Goal: Information Seeking & Learning: Find contact information

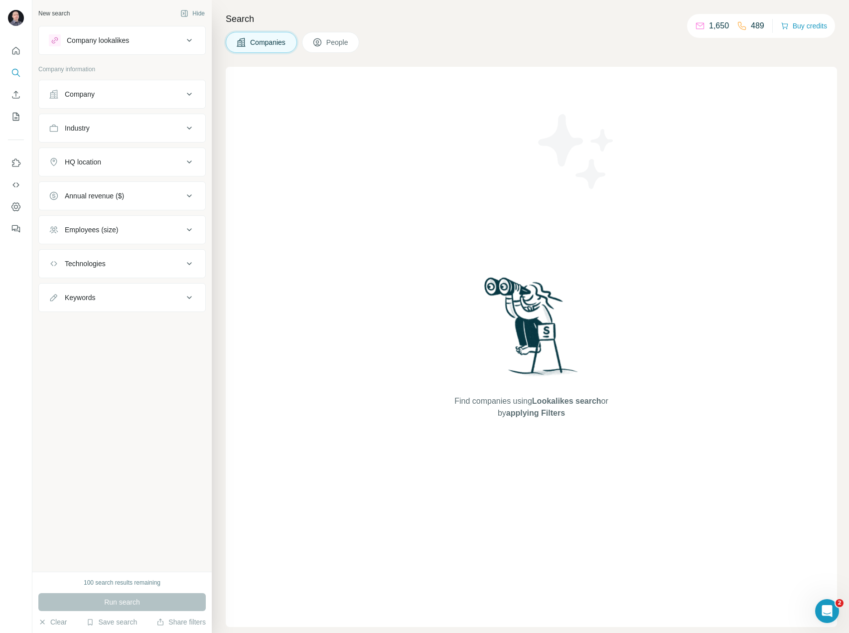
click at [160, 46] on button "Company lookalikes" at bounding box center [122, 40] width 167 height 24
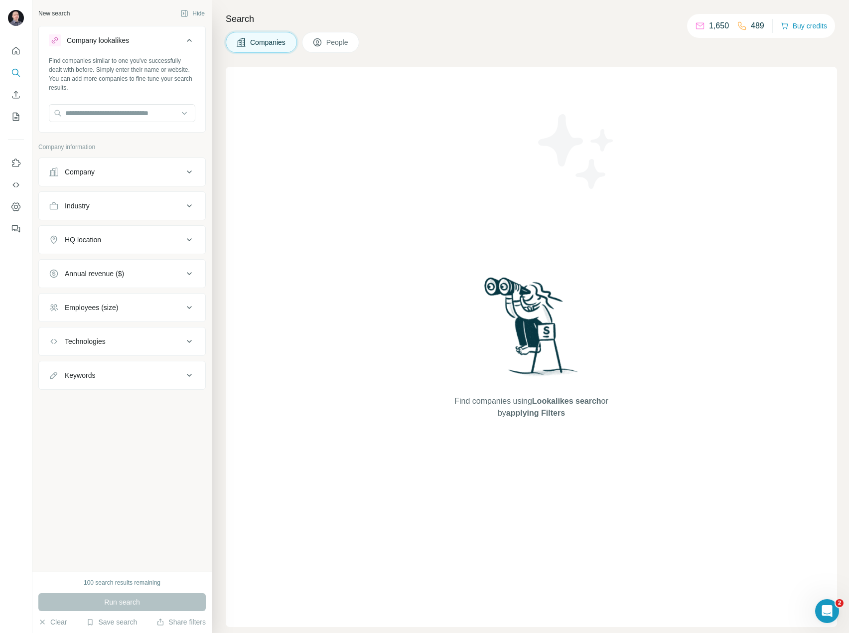
click at [160, 46] on button "Company lookalikes" at bounding box center [122, 42] width 167 height 28
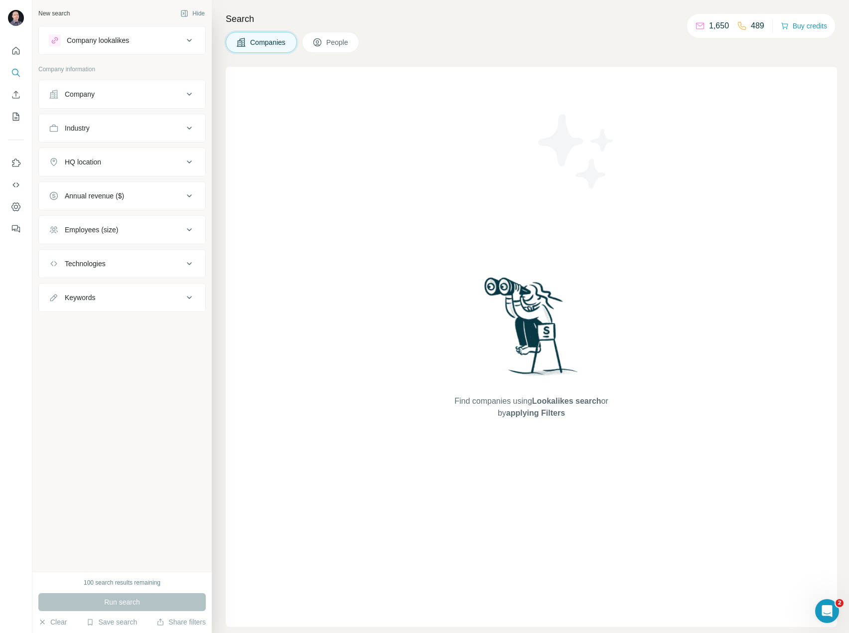
click at [155, 84] on button "Company" at bounding box center [122, 94] width 167 height 24
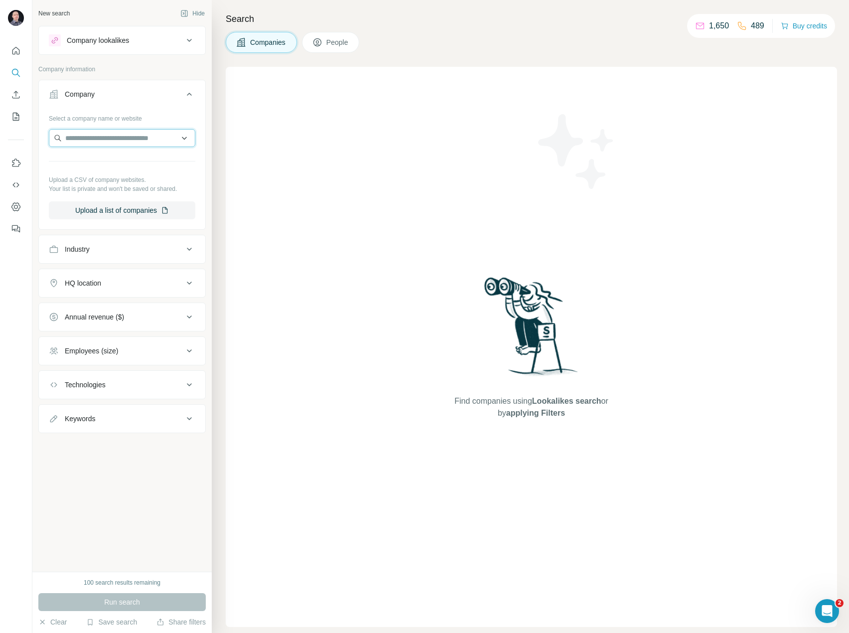
click at [115, 133] on input "text" at bounding box center [122, 138] width 147 height 18
paste input "**********"
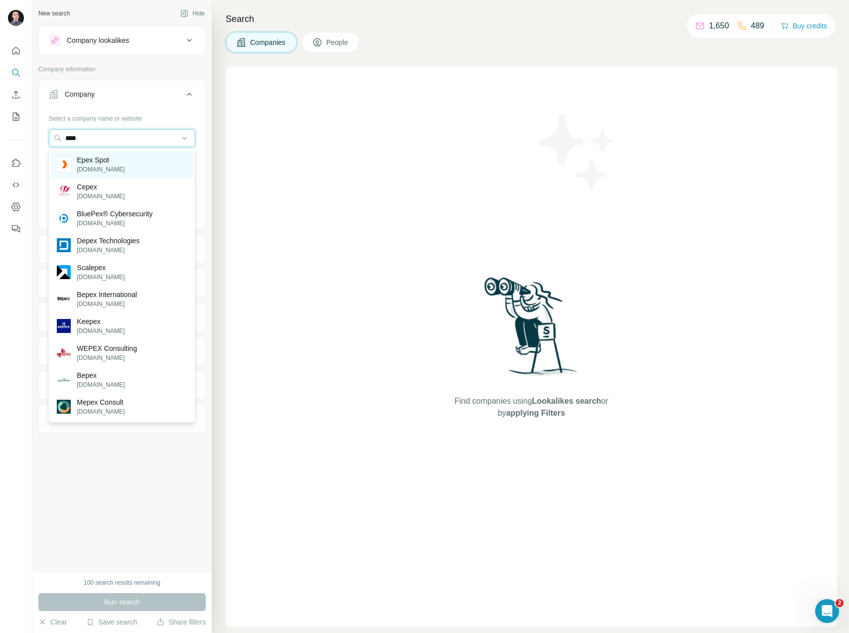
type input "****"
click at [99, 161] on p "Epex Spot" at bounding box center [101, 160] width 48 height 10
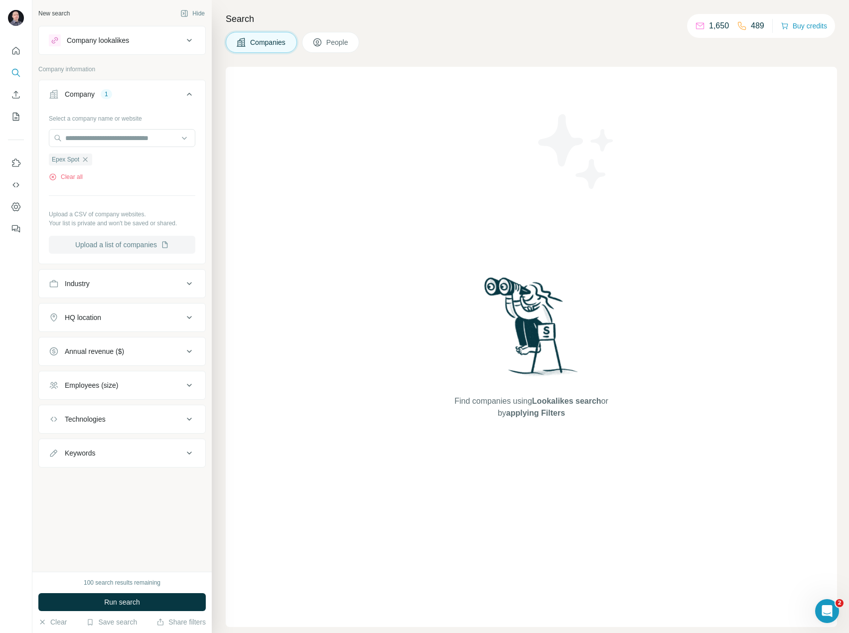
click at [128, 243] on button "Upload a list of companies" at bounding box center [122, 245] width 147 height 18
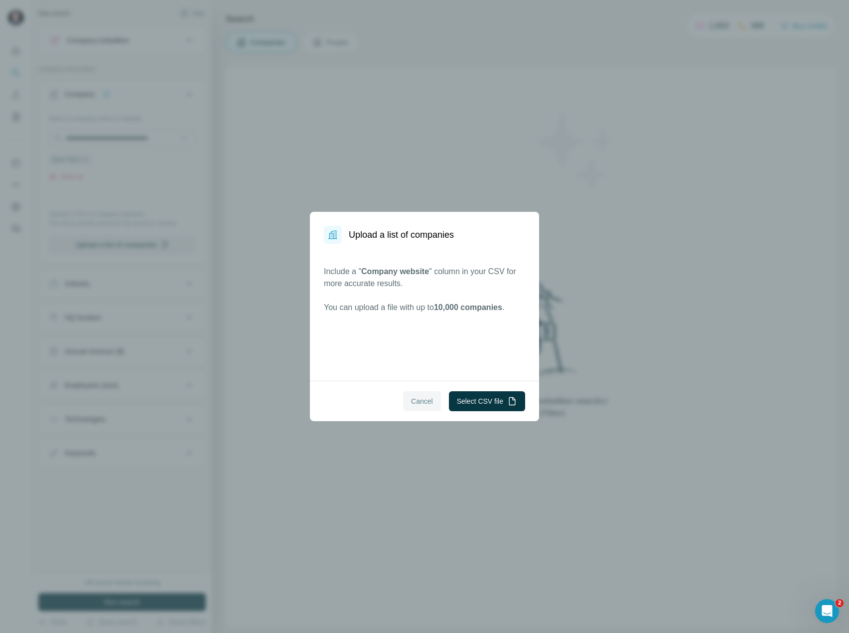
click at [423, 402] on span "Cancel" at bounding box center [422, 401] width 22 height 10
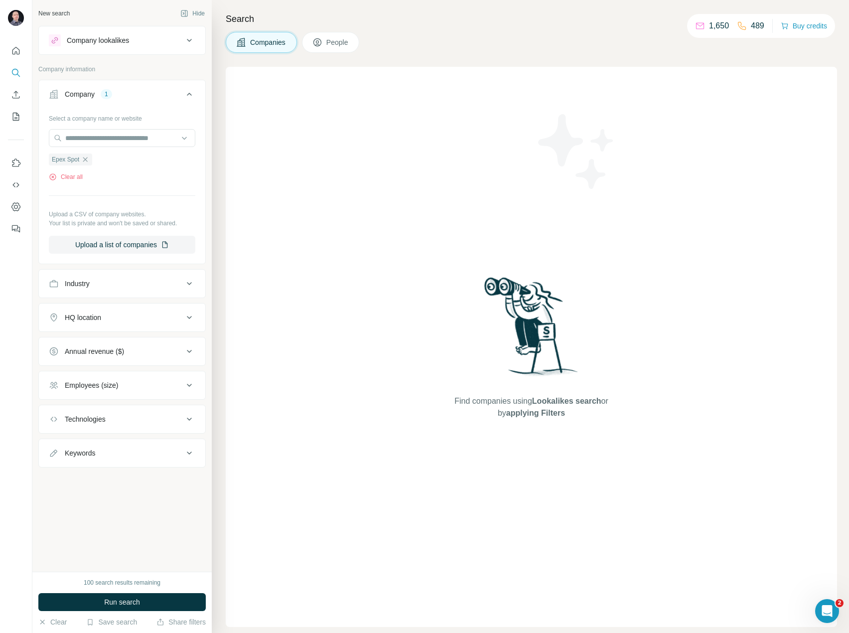
click at [335, 42] on span "People" at bounding box center [338, 42] width 23 height 10
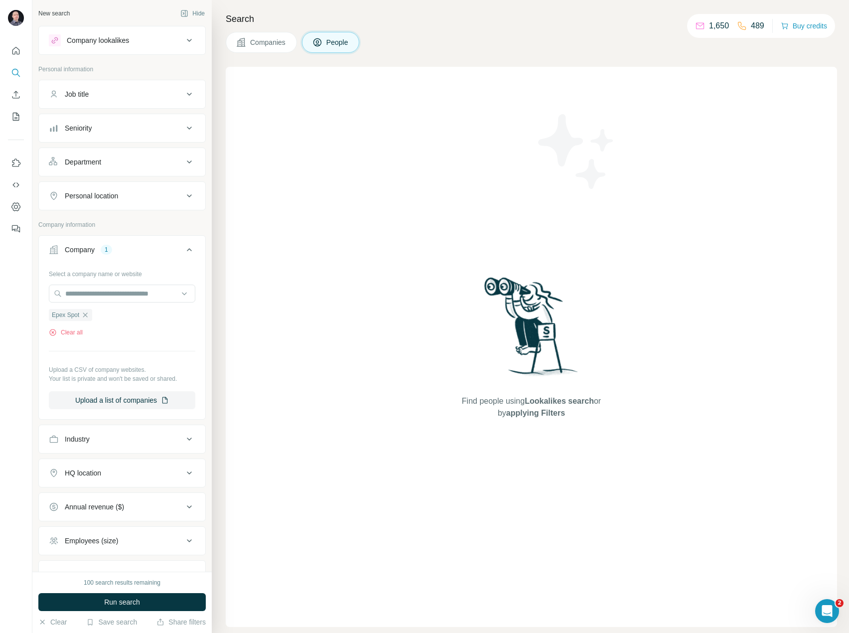
click at [263, 38] on span "Companies" at bounding box center [268, 42] width 36 height 10
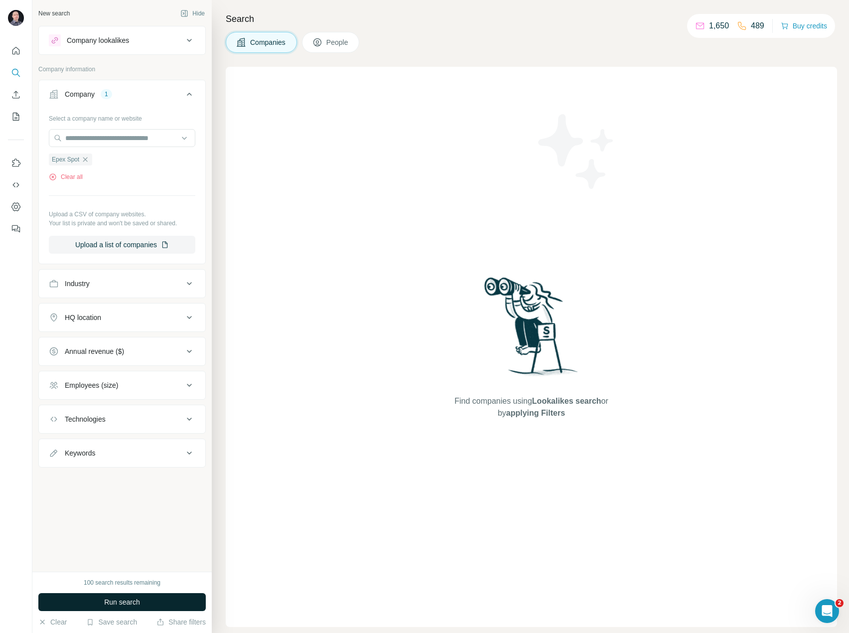
click at [140, 602] on span "Run search" at bounding box center [122, 602] width 36 height 10
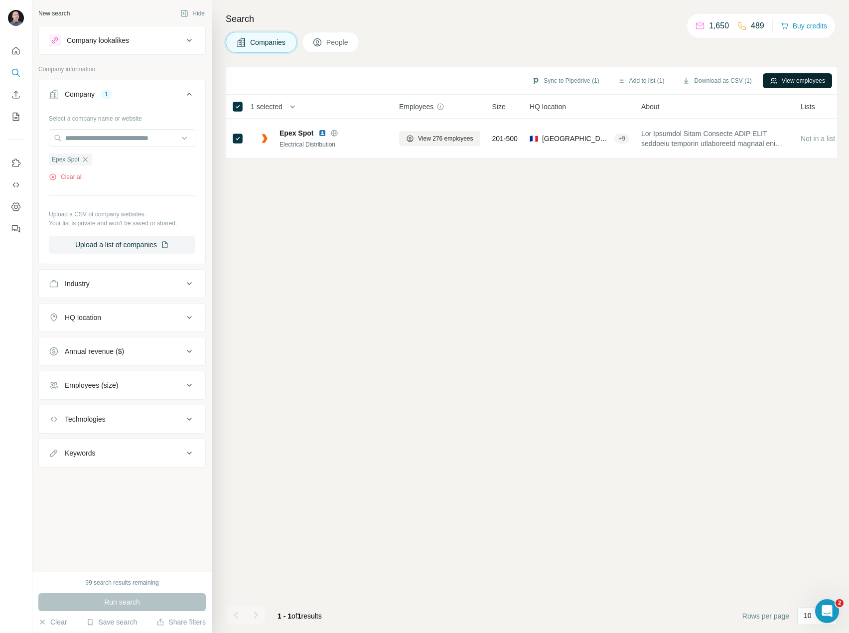
click at [786, 82] on button "View employees" at bounding box center [797, 80] width 69 height 15
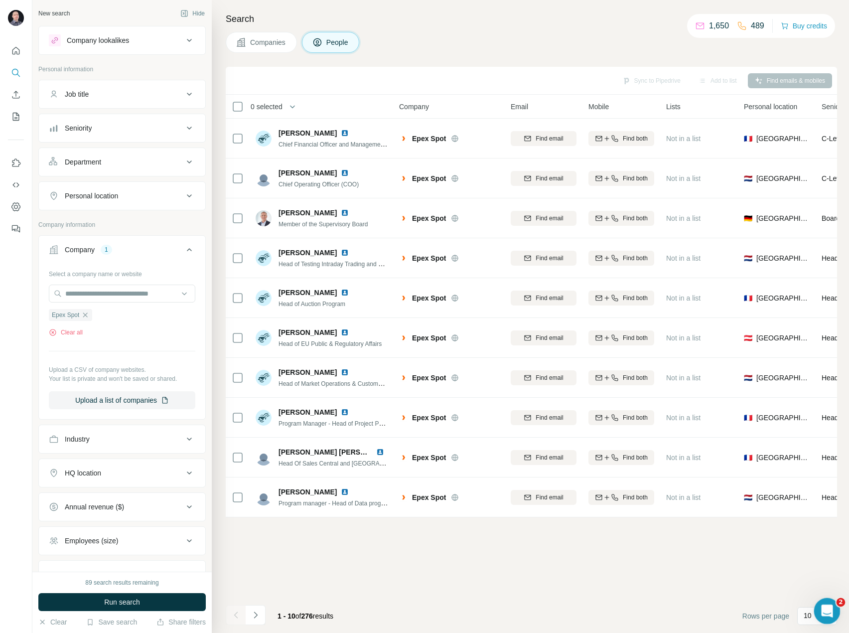
click at [829, 598] on div "Open Intercom Messenger" at bounding box center [826, 609] width 33 height 33
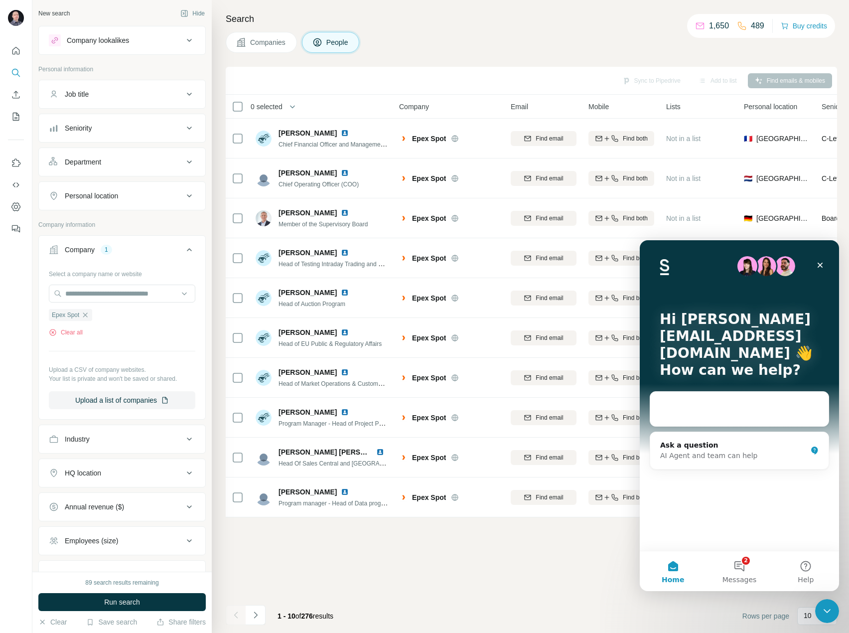
click at [577, 553] on div "Sync to Pipedrive Add to list Find emails & mobiles 0 selected People Company E…" at bounding box center [532, 350] width 612 height 566
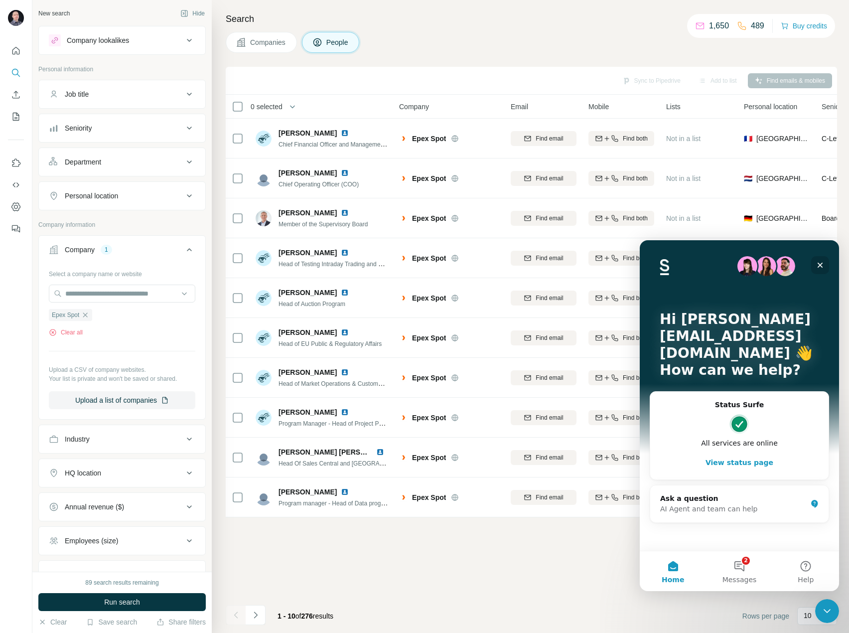
click at [821, 269] on div "Close" at bounding box center [821, 265] width 18 height 18
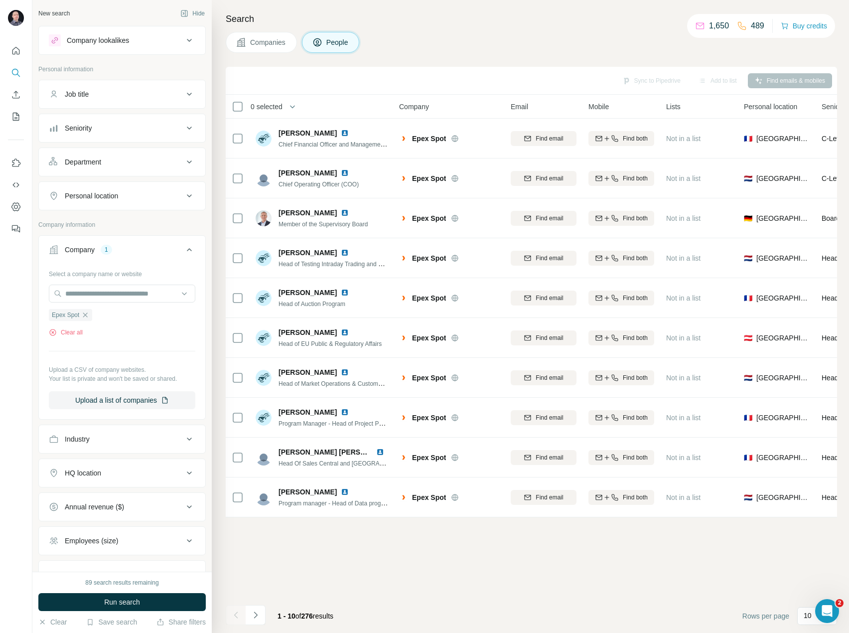
click at [183, 191] on icon at bounding box center [189, 196] width 12 height 12
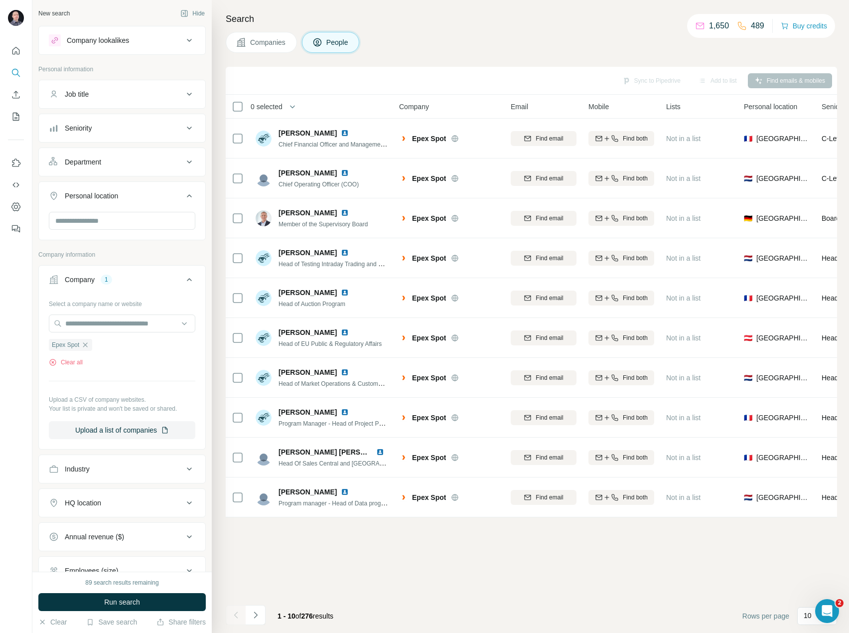
click at [183, 191] on icon at bounding box center [189, 196] width 12 height 12
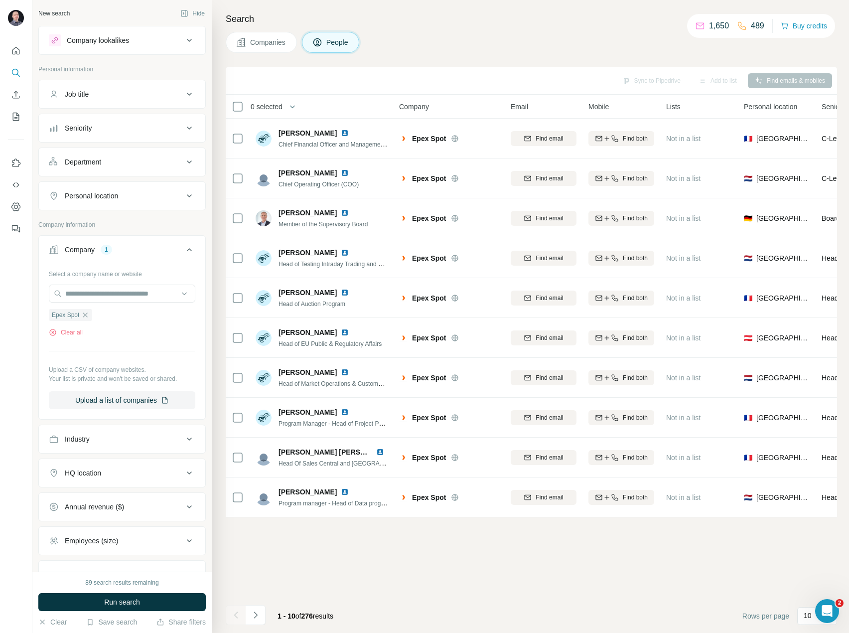
click at [183, 166] on icon at bounding box center [189, 162] width 12 height 12
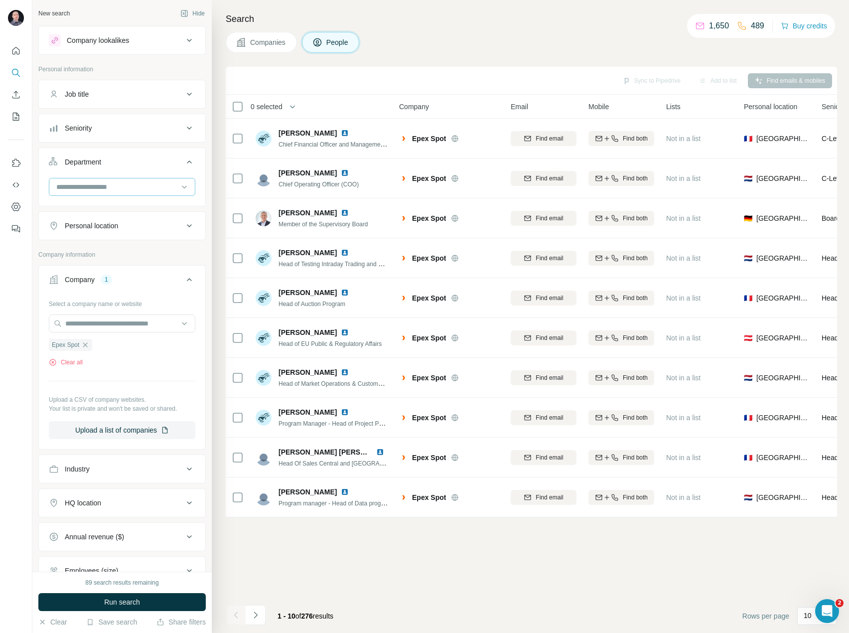
click at [147, 188] on input at bounding box center [116, 186] width 123 height 11
click at [141, 215] on div "Operations" at bounding box center [118, 210] width 134 height 18
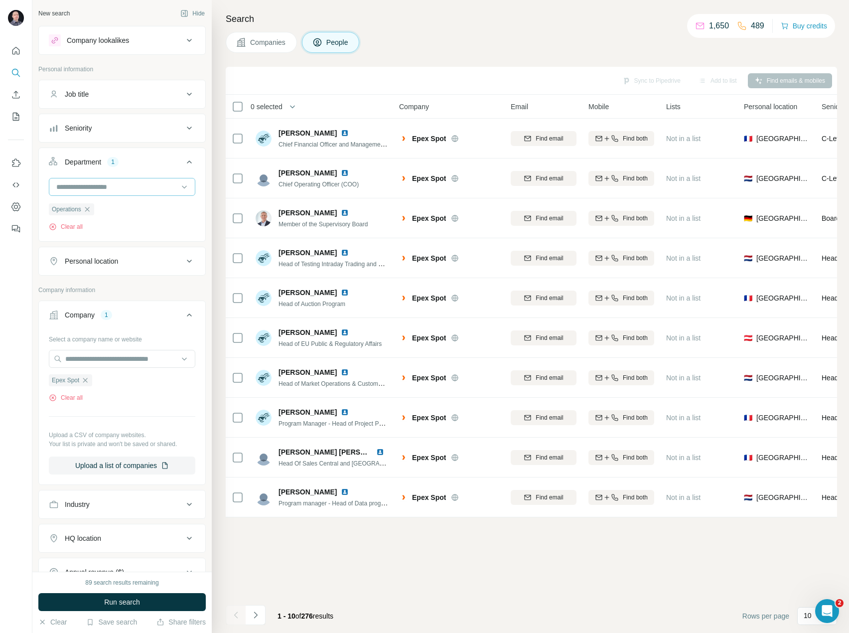
click at [130, 187] on input at bounding box center [116, 186] width 123 height 11
click at [129, 600] on span "Run search" at bounding box center [122, 602] width 36 height 10
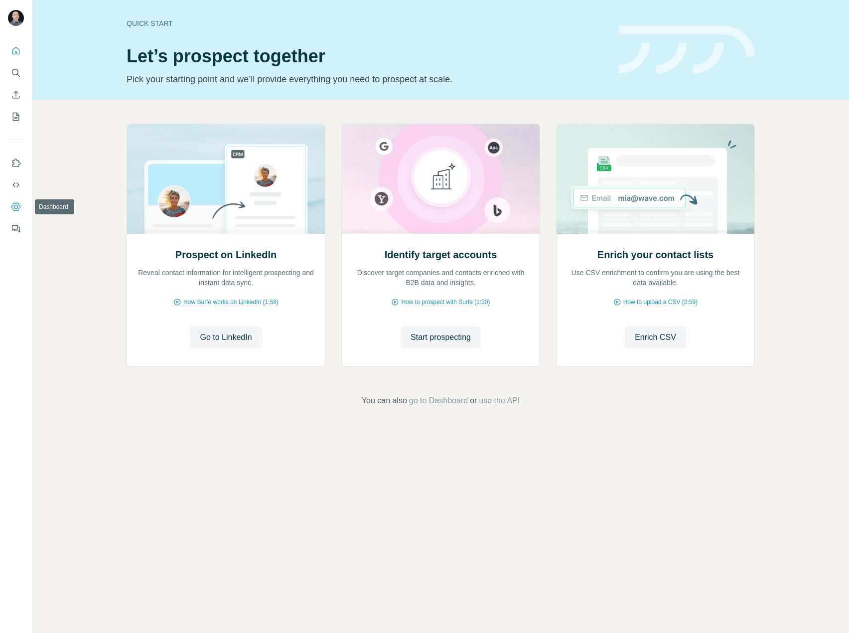
click at [19, 202] on icon "Dashboard" at bounding box center [16, 207] width 10 height 10
